Goal: Task Accomplishment & Management: Manage account settings

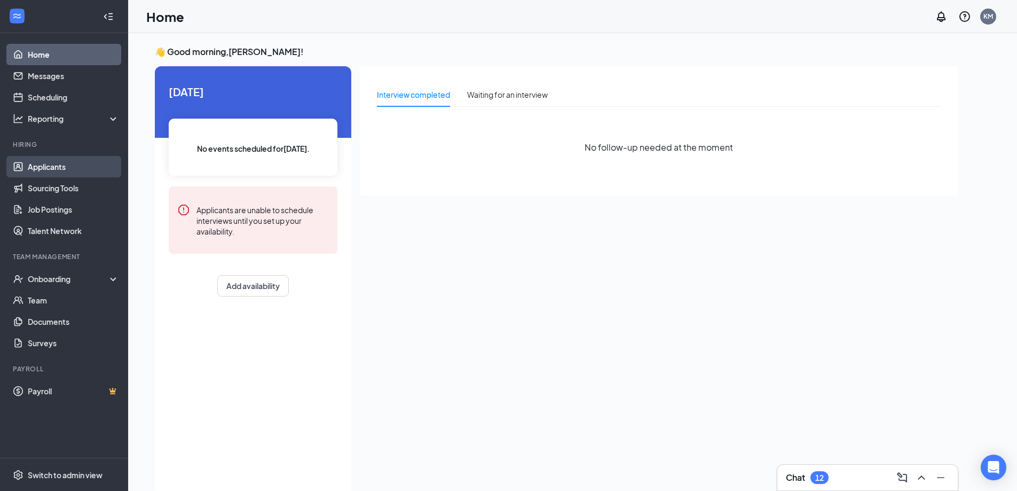
click at [44, 168] on link "Applicants" at bounding box center [73, 166] width 91 height 21
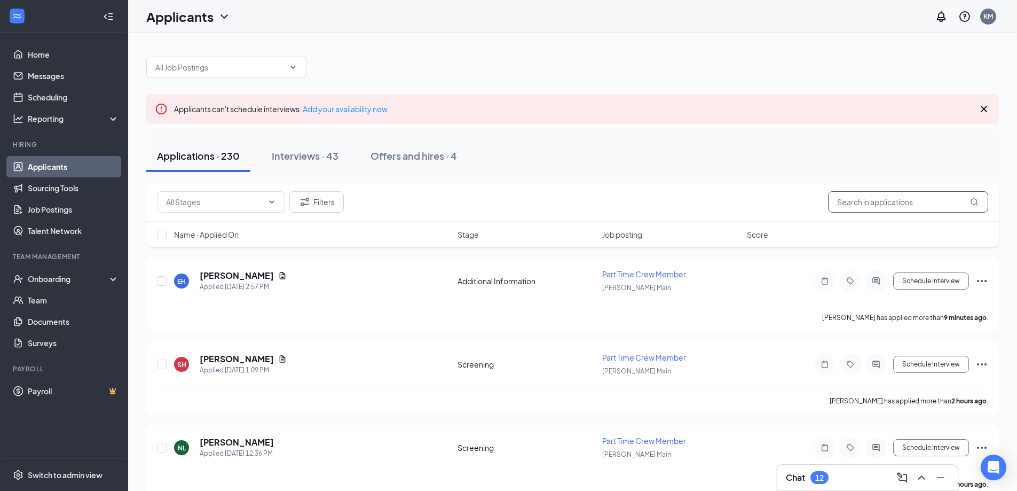
click at [884, 202] on input "text" at bounding box center [908, 201] width 160 height 21
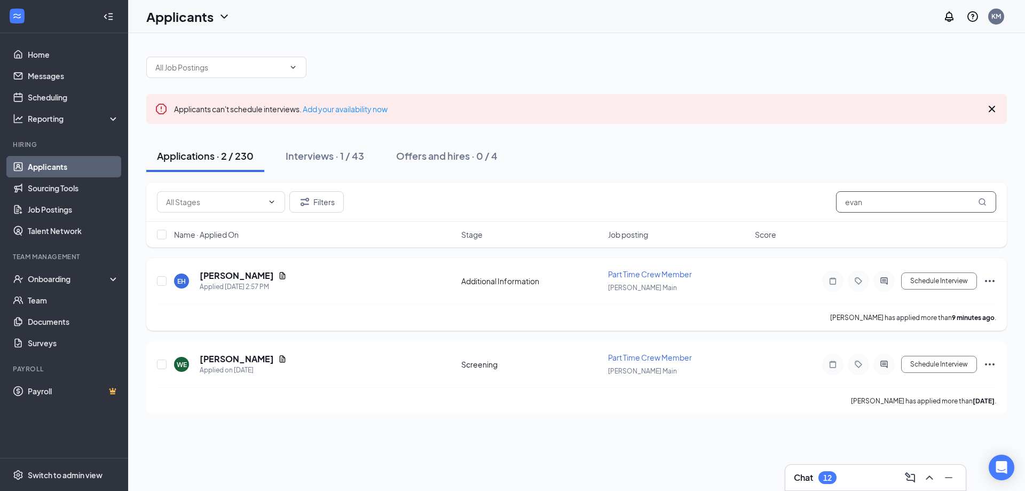
type input "evan"
click at [320, 300] on div "EH [PERSON_NAME] Applied [DATE] 2:57 PM Additional Information Part Time Crew M…" at bounding box center [576, 285] width 839 height 35
click at [216, 277] on h5 "[PERSON_NAME]" at bounding box center [237, 276] width 74 height 12
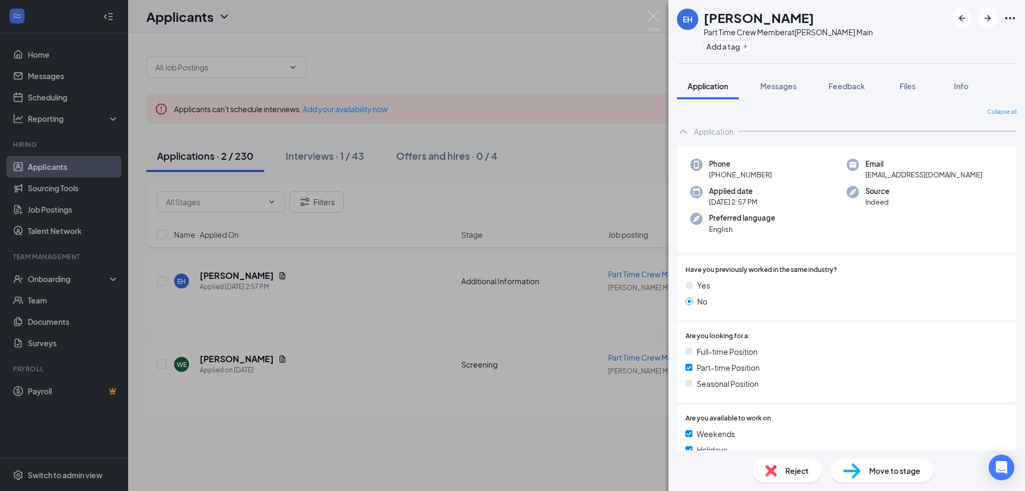
click at [956, 176] on span "[EMAIL_ADDRESS][DOMAIN_NAME]" at bounding box center [923, 174] width 117 height 11
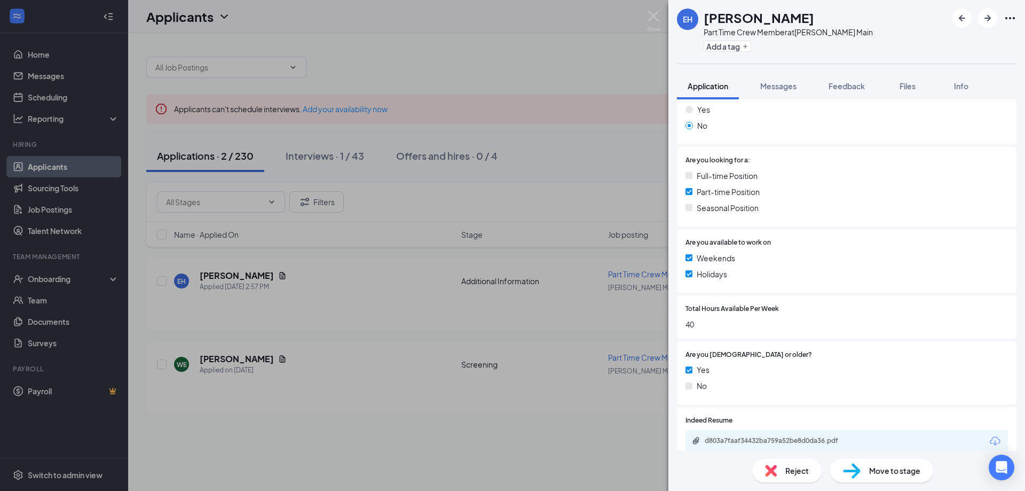
scroll to position [282, 0]
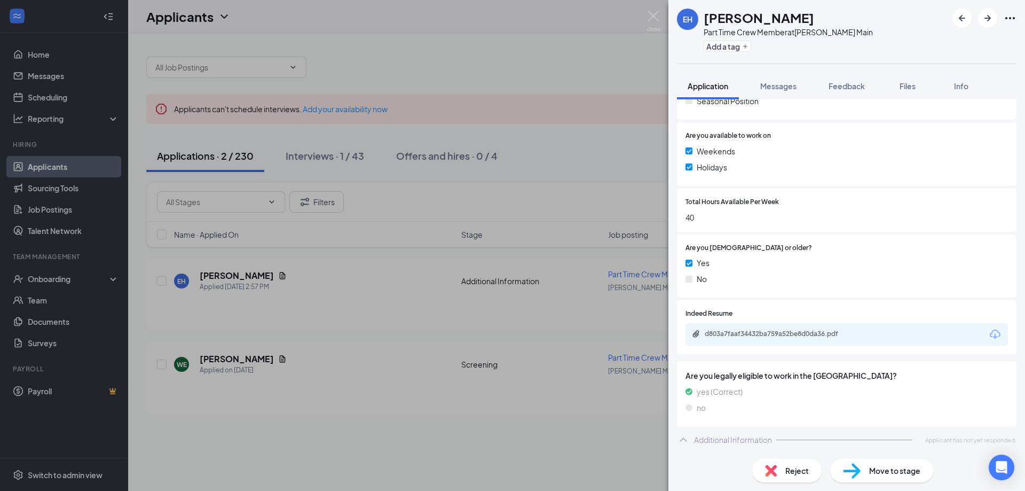
click at [687, 444] on icon "ChevronUp" at bounding box center [683, 439] width 13 height 13
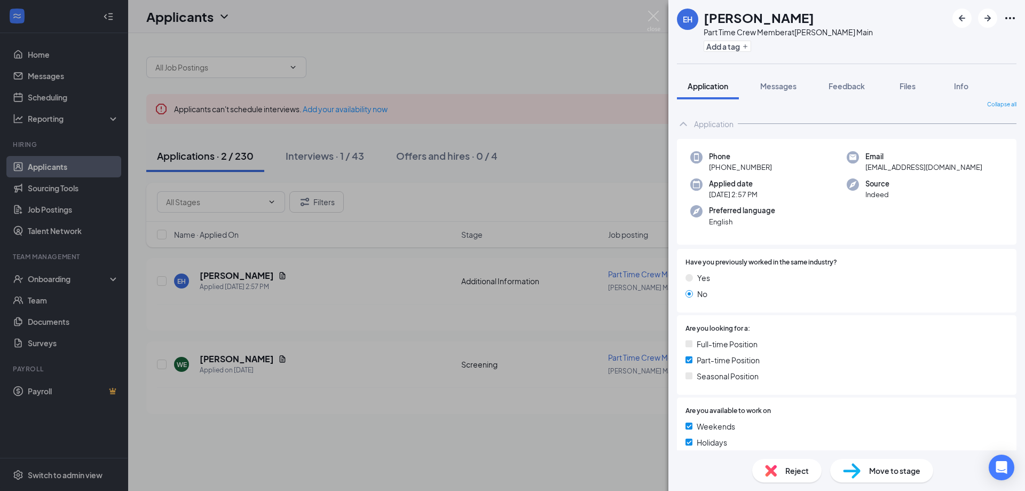
scroll to position [0, 0]
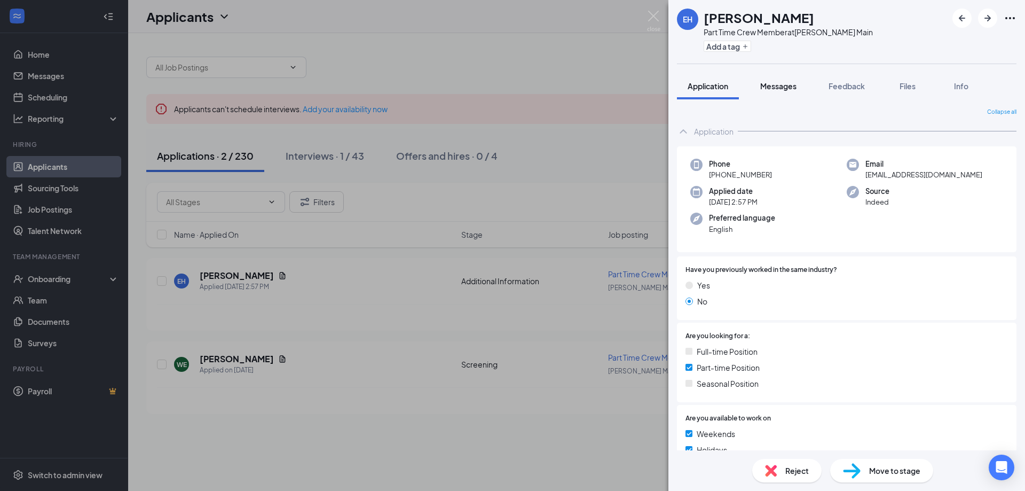
click at [785, 78] on button "Messages" at bounding box center [778, 86] width 58 height 27
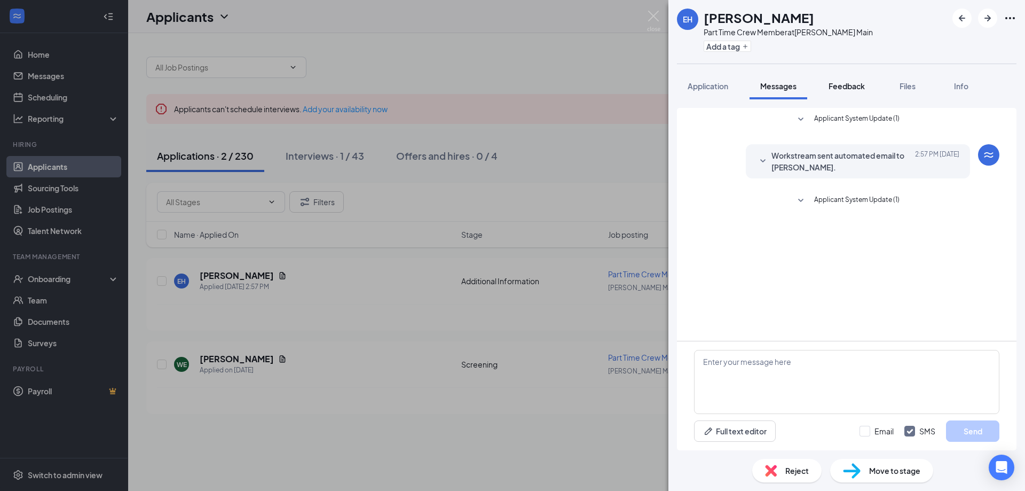
click at [860, 86] on span "Feedback" at bounding box center [846, 86] width 36 height 10
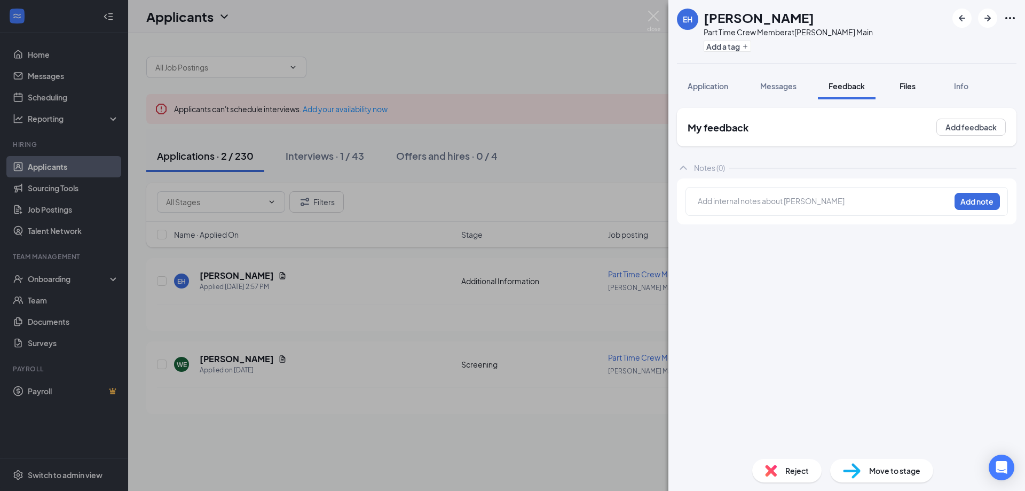
click at [906, 92] on button "Files" at bounding box center [907, 86] width 43 height 27
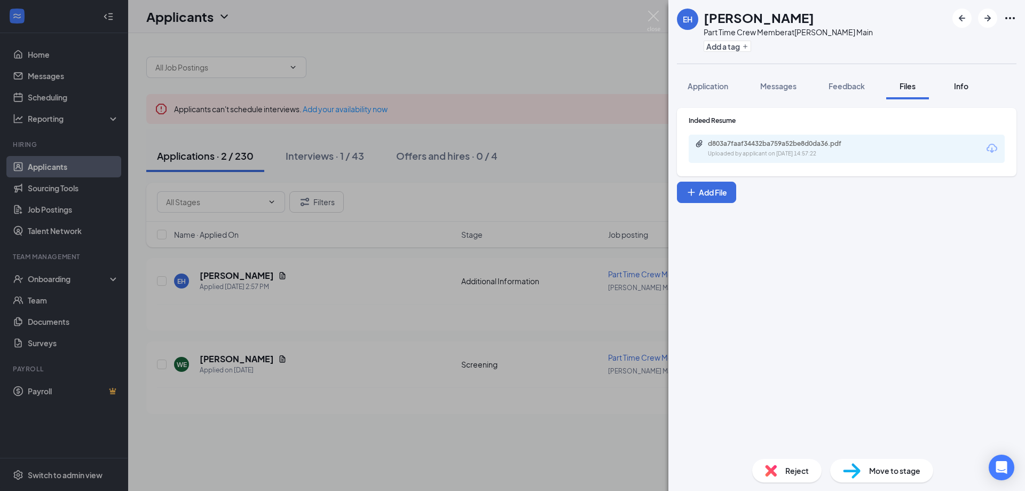
click at [958, 87] on span "Info" at bounding box center [961, 86] width 14 height 10
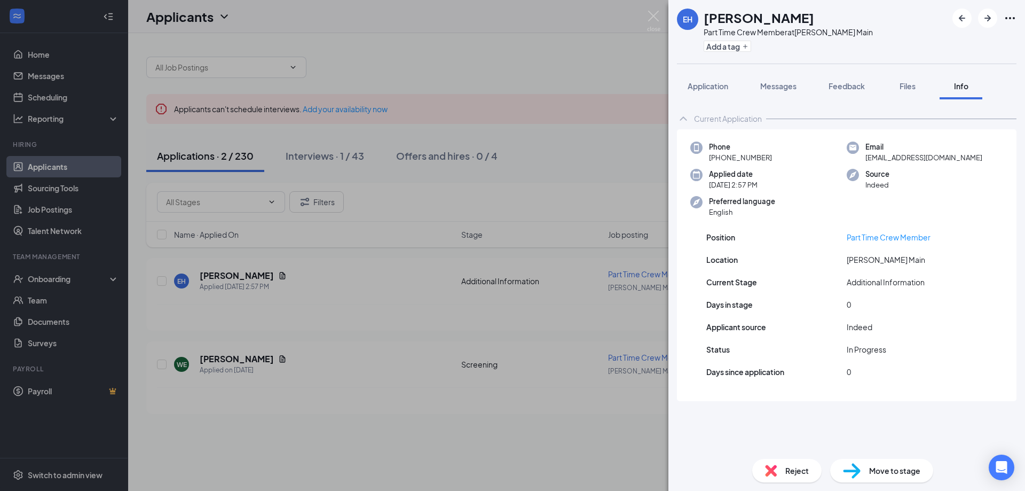
click at [1024, 209] on div "Current Application Phone [PHONE_NUMBER] Email [EMAIL_ADDRESS][DOMAIN_NAME] App…" at bounding box center [846, 274] width 357 height 351
